Goal: Information Seeking & Learning: Learn about a topic

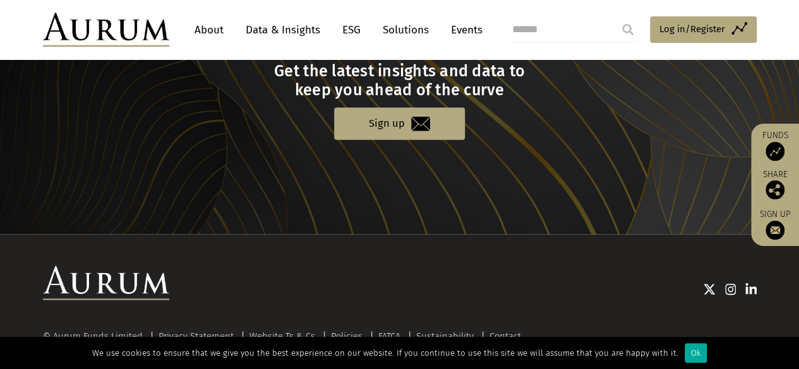
scroll to position [1391, 0]
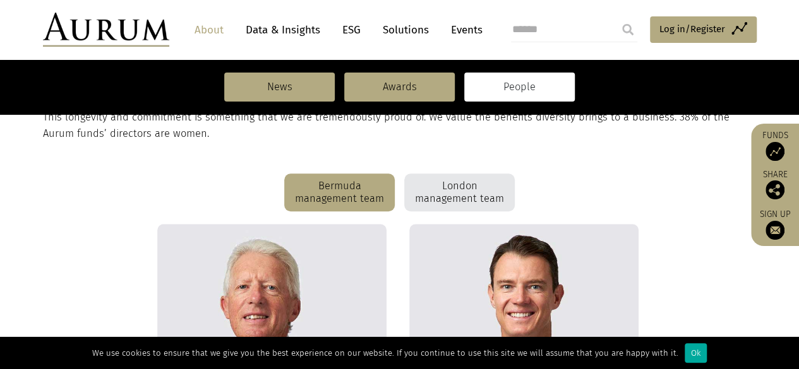
scroll to position [285, 0]
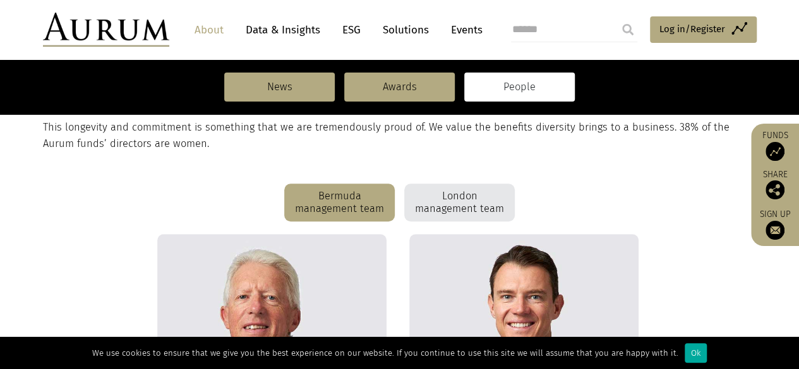
click at [472, 206] on div "London management team" at bounding box center [459, 203] width 111 height 38
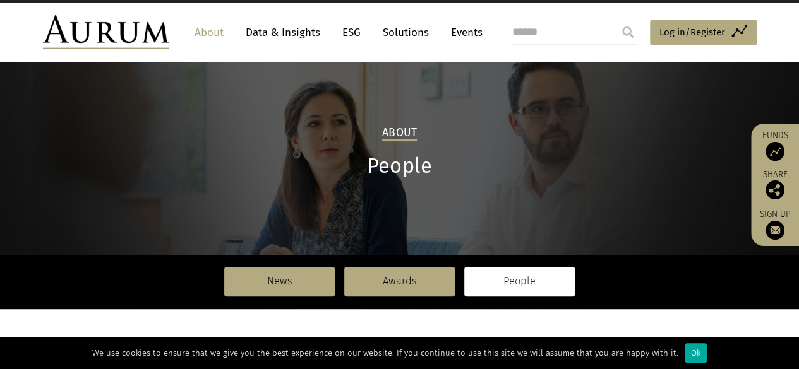
scroll to position [0, 0]
